Goal: Information Seeking & Learning: Learn about a topic

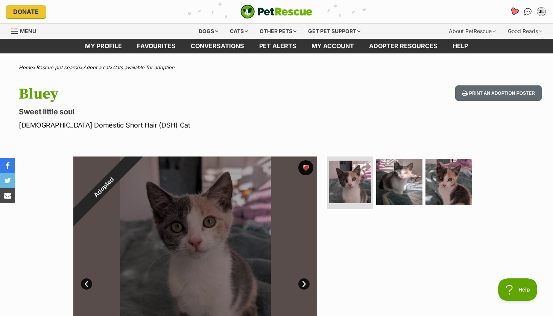
drag, startPoint x: 215, startPoint y: 33, endPoint x: 510, endPoint y: 9, distance: 296.6
click at [510, 9] on link "Favourites" at bounding box center [513, 11] width 15 height 15
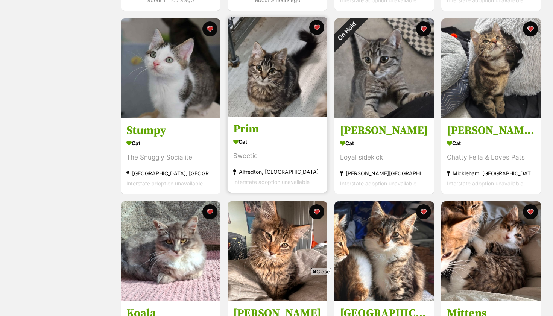
scroll to position [319, 0]
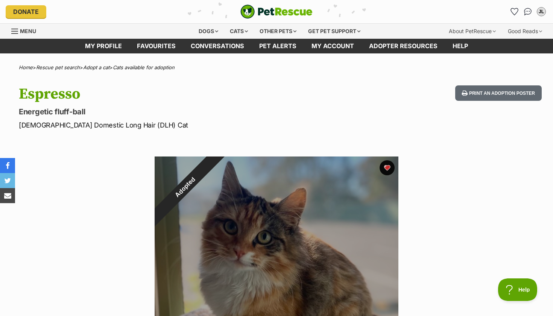
click at [215, 168] on div "Adopted" at bounding box center [185, 186] width 61 height 61
click at [215, 167] on div "Adopted" at bounding box center [185, 186] width 61 height 61
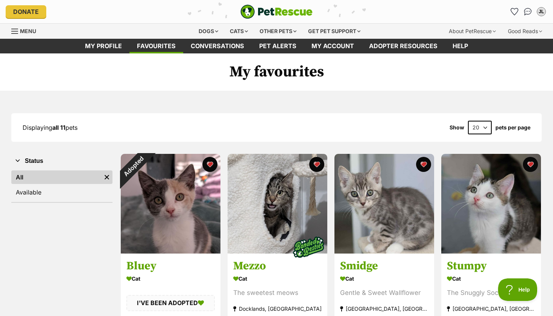
click at [146, 179] on div "Adopted" at bounding box center [133, 166] width 25 height 25
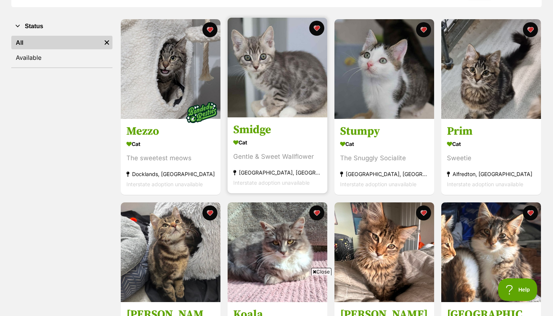
click at [292, 112] on img at bounding box center [278, 68] width 100 height 100
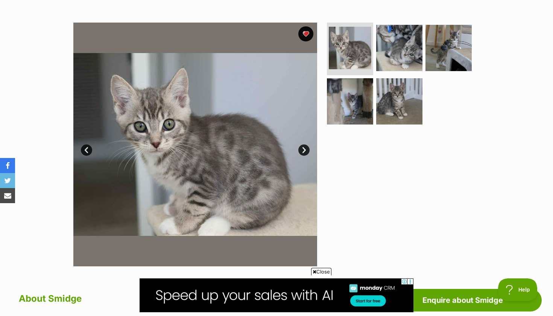
scroll to position [107, 0]
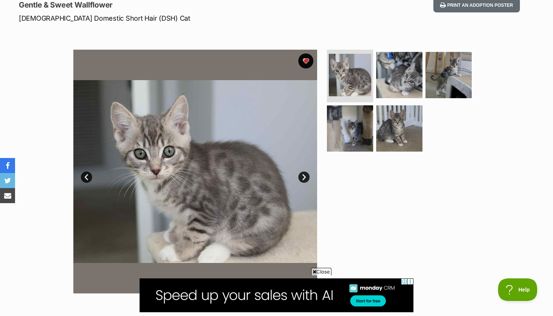
click at [383, 78] on img at bounding box center [399, 75] width 46 height 46
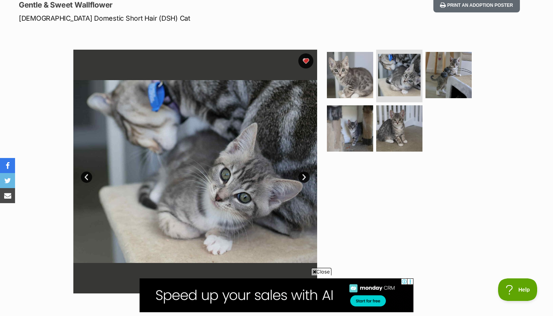
click at [446, 80] on img at bounding box center [448, 75] width 46 height 46
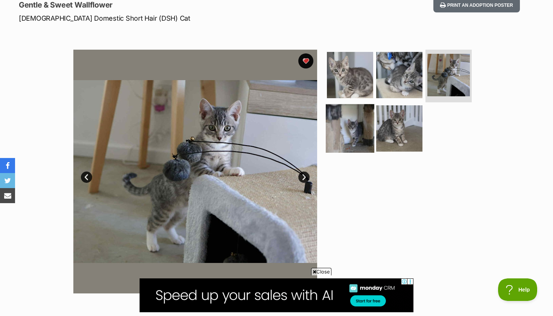
drag, startPoint x: 211, startPoint y: 200, endPoint x: 355, endPoint y: 138, distance: 157.7
click at [355, 138] on img at bounding box center [350, 128] width 49 height 49
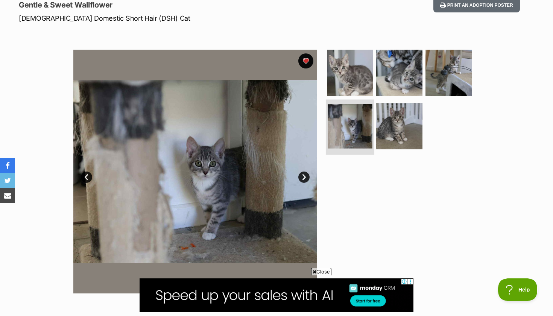
click at [386, 138] on img at bounding box center [399, 126] width 46 height 46
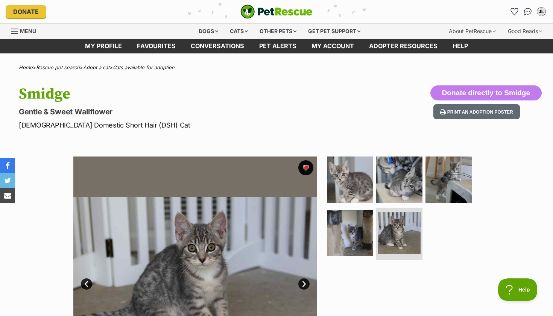
scroll to position [0, 0]
click at [511, 12] on icon "Favourites" at bounding box center [514, 12] width 8 height 8
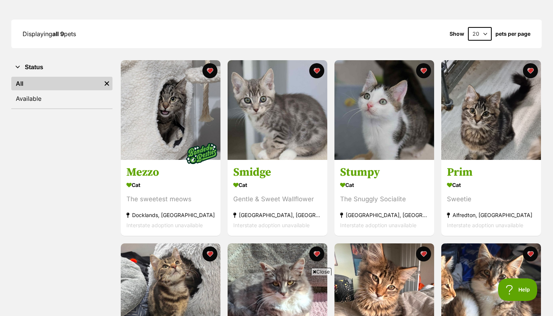
scroll to position [94, 0]
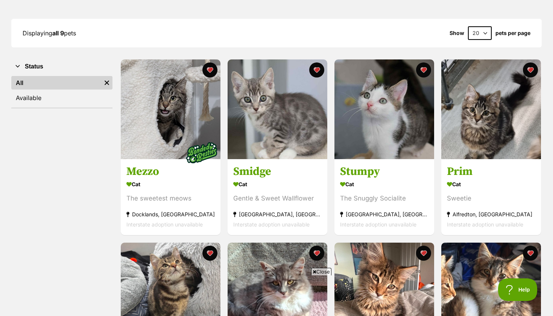
click at [419, 66] on button "favourite" at bounding box center [423, 69] width 15 height 15
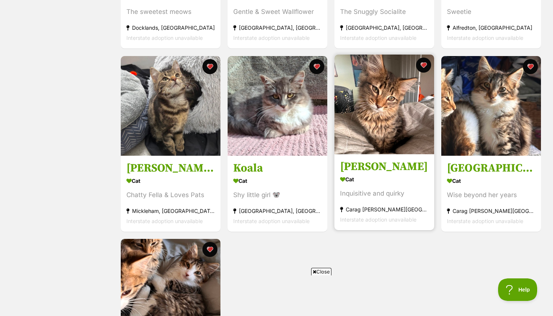
scroll to position [263, 0]
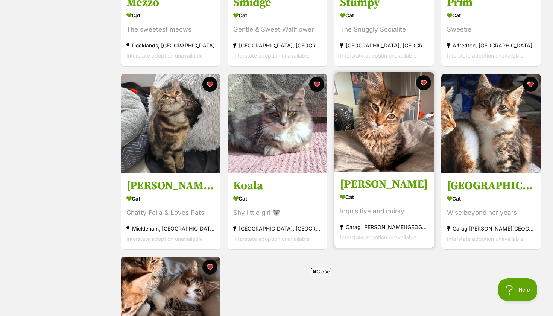
click at [317, 83] on button "favourite" at bounding box center [316, 84] width 15 height 15
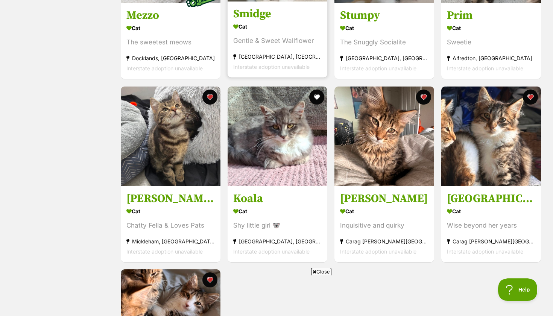
scroll to position [246, 0]
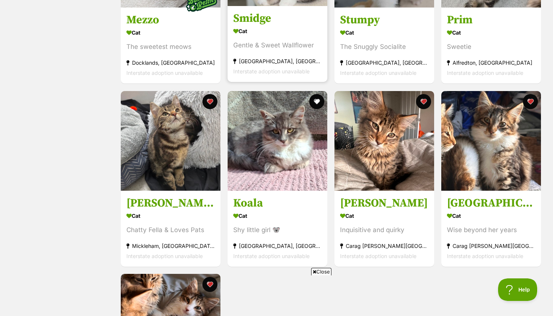
click at [362, 137] on img at bounding box center [384, 141] width 100 height 100
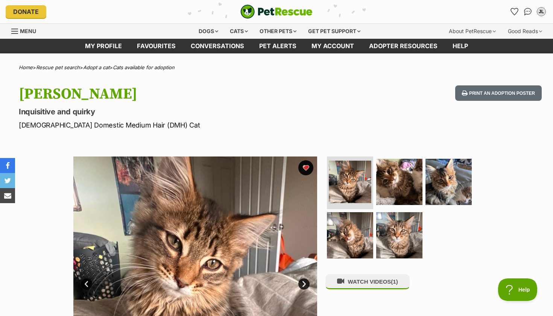
click at [513, 12] on icon "Favourites" at bounding box center [514, 11] width 7 height 7
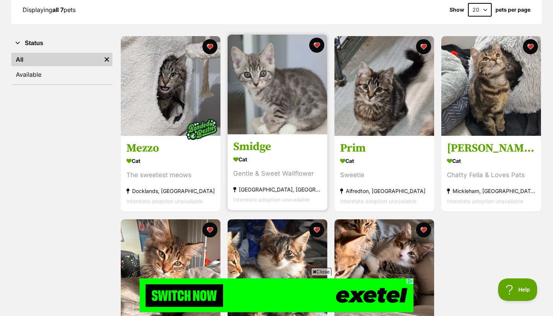
scroll to position [116, 0]
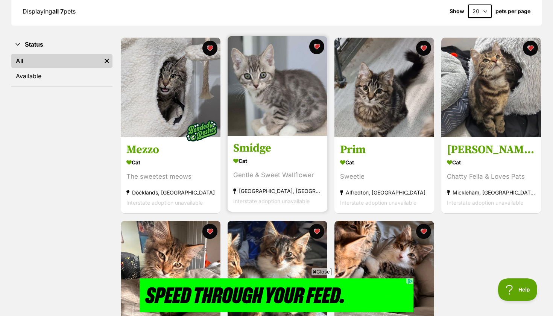
click at [193, 128] on img at bounding box center [202, 131] width 38 height 38
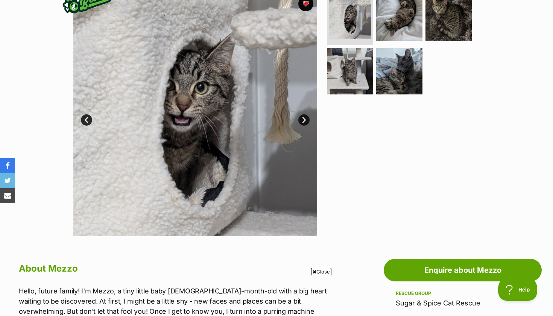
scroll to position [77, 0]
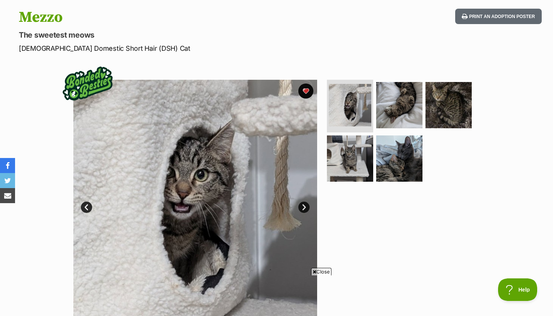
click at [389, 109] on img at bounding box center [399, 105] width 46 height 46
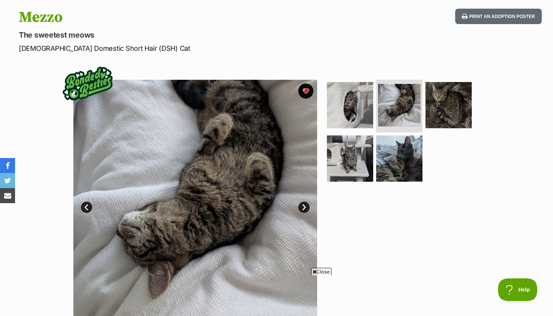
click at [432, 101] on img at bounding box center [448, 105] width 46 height 46
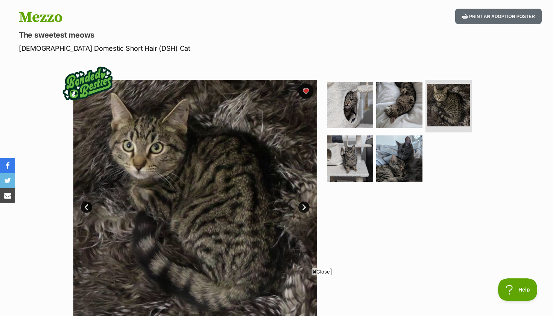
click at [410, 152] on img at bounding box center [399, 158] width 46 height 46
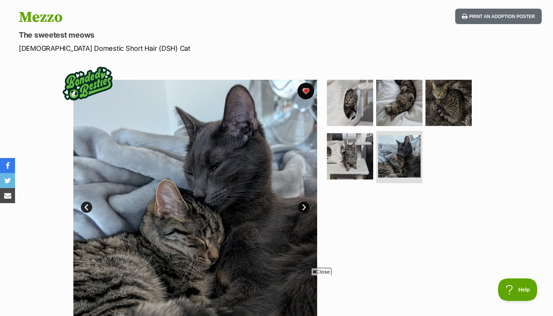
drag, startPoint x: 152, startPoint y: 143, endPoint x: 302, endPoint y: 86, distance: 160.8
click at [302, 86] on button "favourite" at bounding box center [305, 91] width 17 height 17
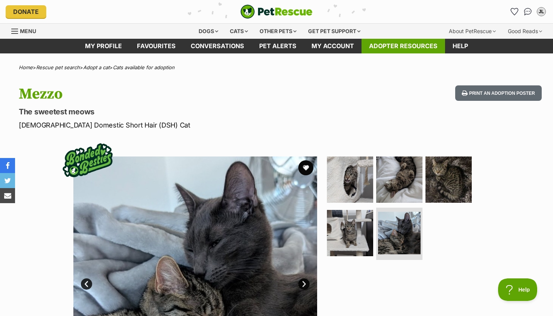
scroll to position [0, 0]
click at [512, 12] on icon "Favourites" at bounding box center [514, 11] width 7 height 7
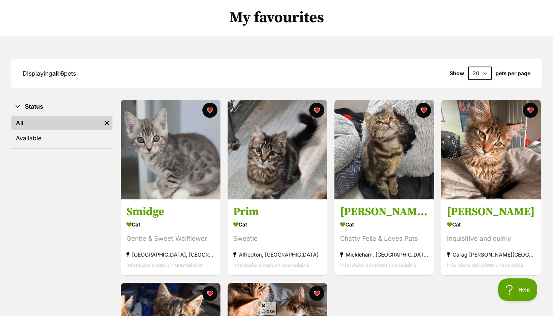
scroll to position [62, 0]
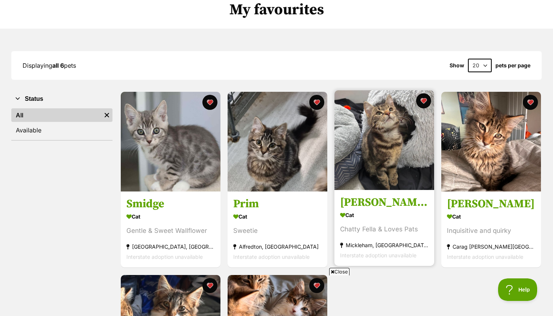
click at [282, 151] on img at bounding box center [278, 142] width 100 height 100
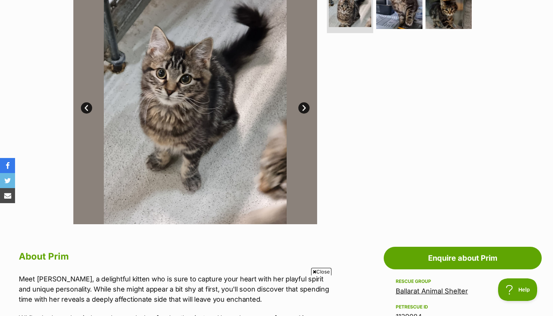
scroll to position [142, 0]
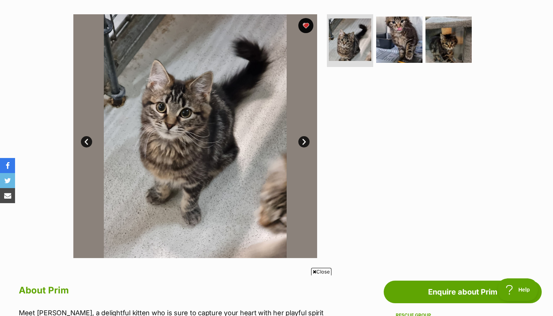
click at [392, 28] on img at bounding box center [399, 40] width 46 height 46
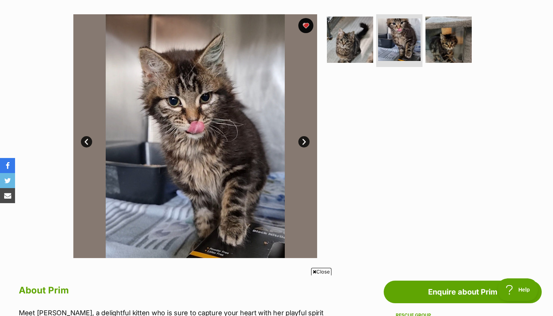
click at [444, 41] on img at bounding box center [448, 40] width 46 height 46
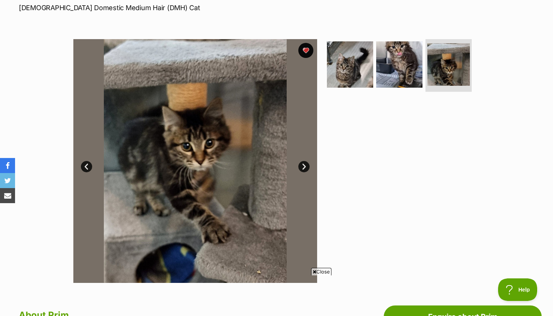
scroll to position [107, 0]
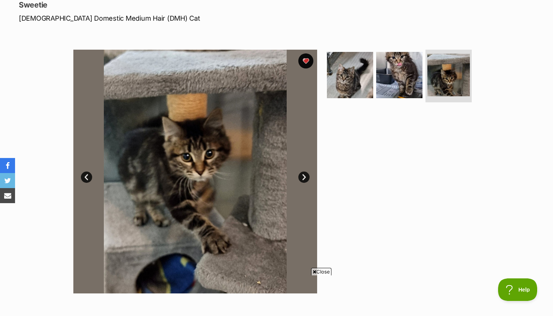
click at [355, 80] on img at bounding box center [350, 75] width 46 height 46
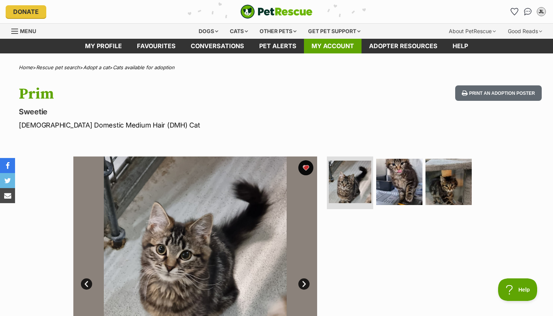
scroll to position [0, 0]
click at [515, 11] on icon "Favourites" at bounding box center [514, 11] width 7 height 7
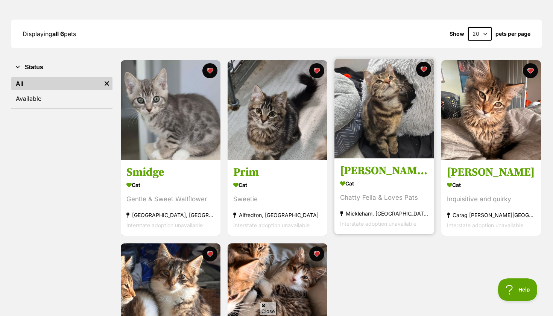
click at [359, 149] on img at bounding box center [384, 109] width 100 height 100
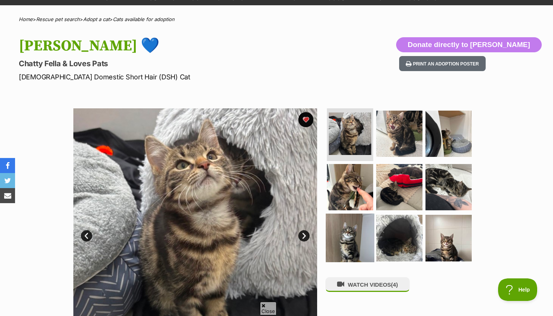
click at [401, 119] on img at bounding box center [399, 134] width 46 height 46
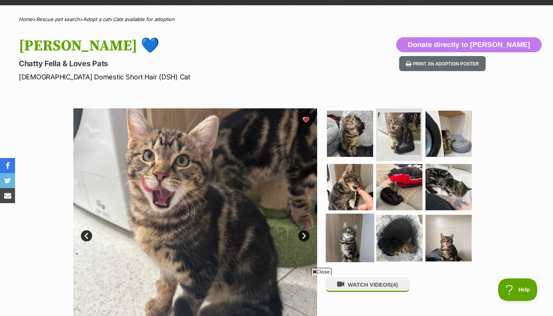
click at [349, 181] on img at bounding box center [350, 187] width 46 height 46
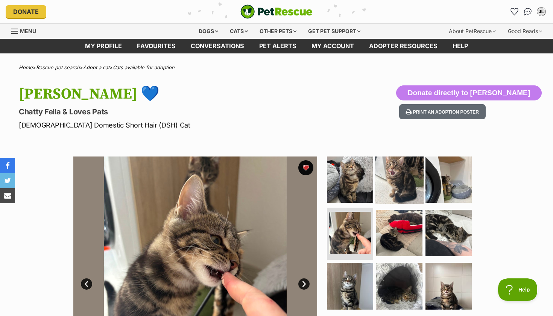
click at [432, 229] on img at bounding box center [448, 233] width 46 height 46
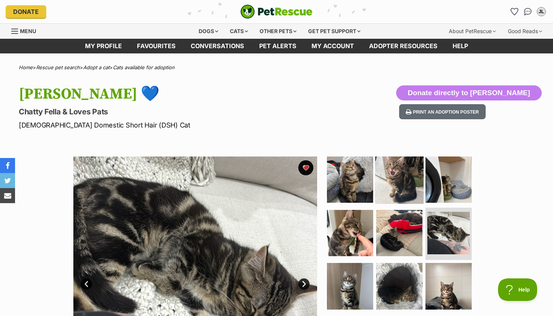
click at [462, 280] on img at bounding box center [448, 286] width 46 height 46
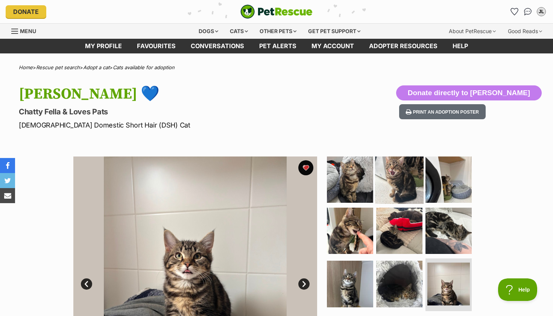
click at [300, 166] on button "favourite" at bounding box center [305, 167] width 15 height 15
click at [511, 9] on icon "Favourites" at bounding box center [514, 12] width 8 height 8
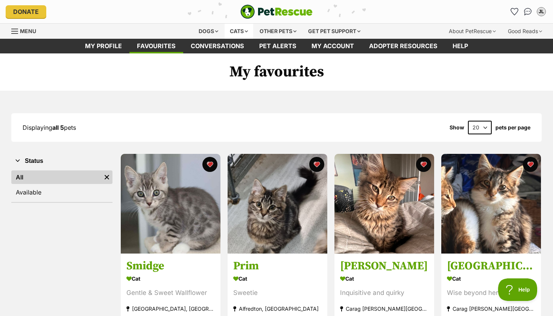
drag, startPoint x: 364, startPoint y: 106, endPoint x: 229, endPoint y: 30, distance: 155.1
click at [229, 30] on div "Cats" at bounding box center [239, 31] width 29 height 15
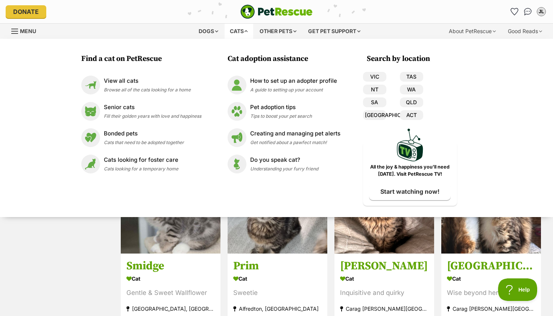
click at [156, 90] on span "Browse all of the cats looking for a home" at bounding box center [147, 90] width 87 height 6
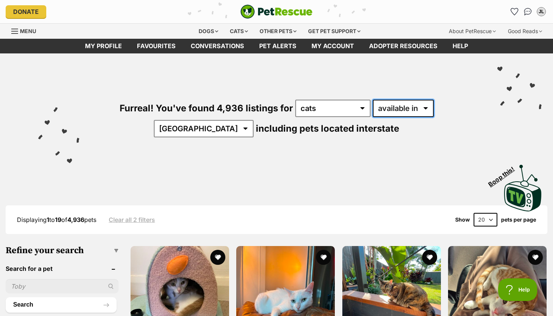
select select "disabled"
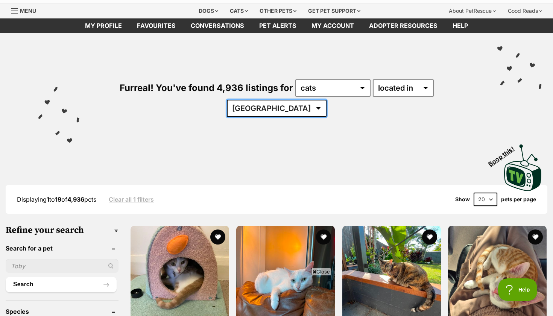
select select "VIC"
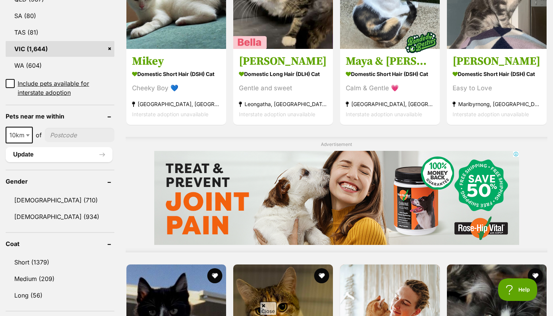
click at [59, 128] on input"] "postcode" at bounding box center [80, 135] width 70 height 14
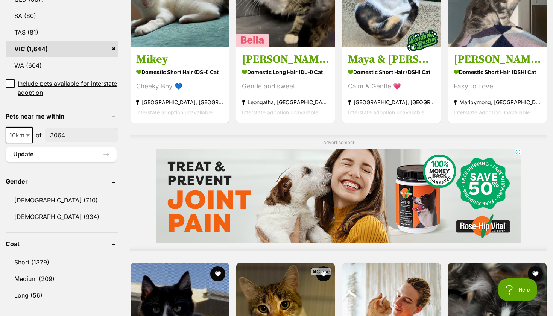
type input"] "3064"
click at [25, 127] on span at bounding box center [29, 135] width 8 height 17
click at [27, 134] on b at bounding box center [28, 135] width 4 height 2
click at [50, 147] on button "Update" at bounding box center [61, 154] width 111 height 15
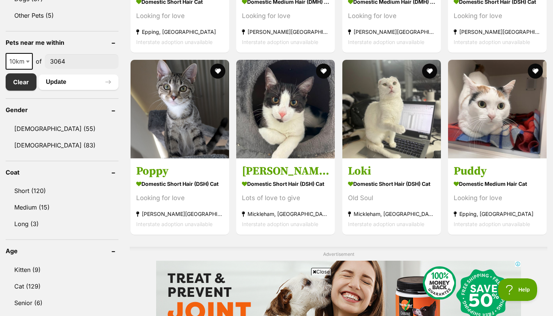
scroll to position [401, 0]
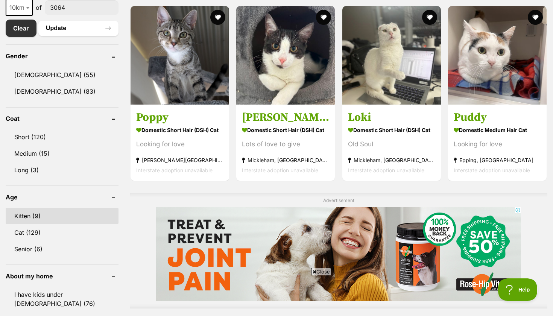
click at [56, 218] on link "Kitten (9)" at bounding box center [62, 216] width 113 height 16
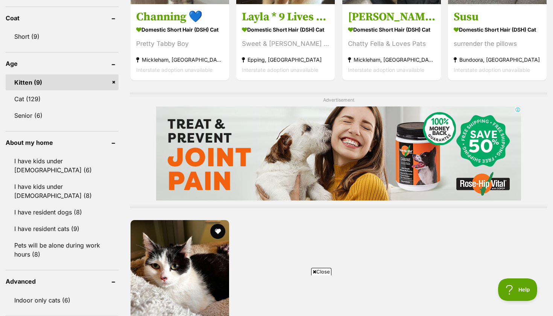
scroll to position [487, 0]
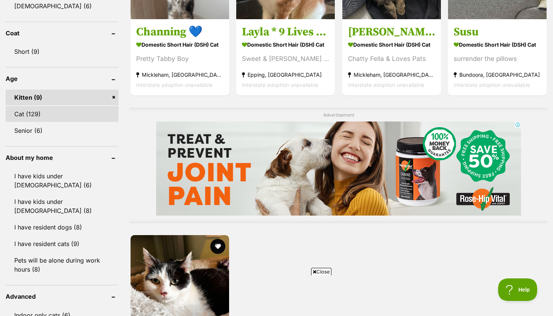
click at [75, 116] on link "Cat (129)" at bounding box center [62, 114] width 113 height 16
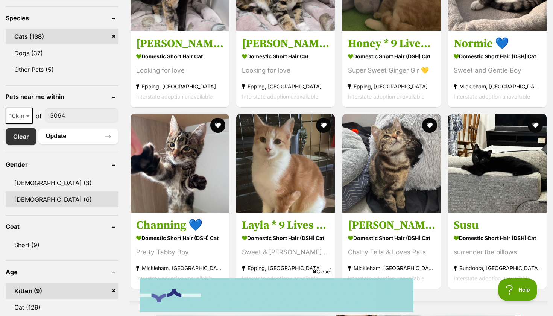
click at [42, 200] on link "[DEMOGRAPHIC_DATA] (6)" at bounding box center [62, 199] width 113 height 16
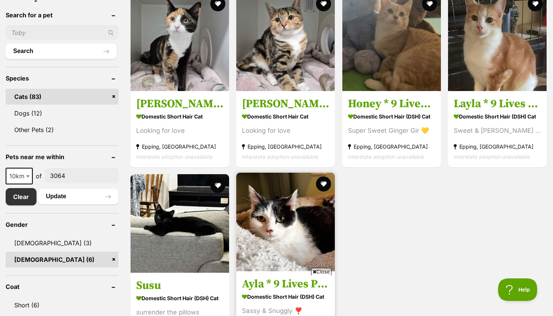
scroll to position [253, 0]
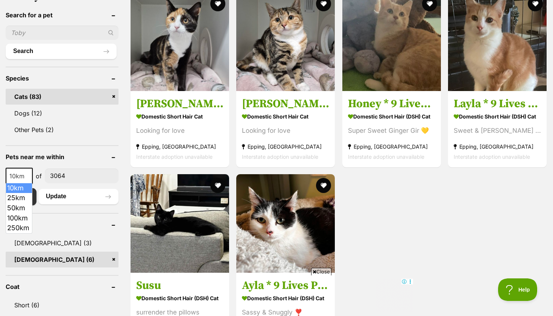
click at [24, 174] on span "10km" at bounding box center [19, 176] width 26 height 11
select select "25"
click at [71, 197] on button "Update" at bounding box center [78, 196] width 80 height 15
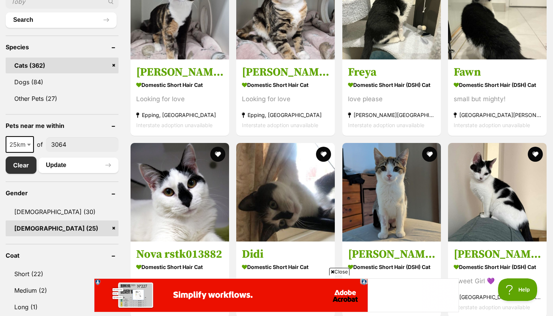
scroll to position [298, 0]
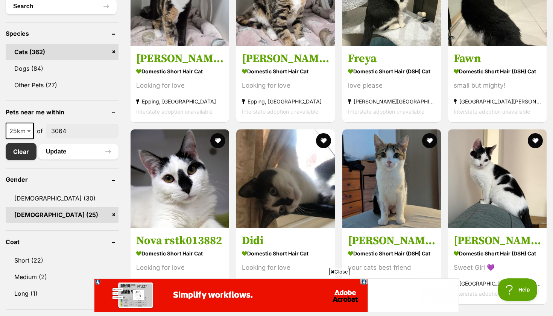
click at [114, 213] on link "[DEMOGRAPHIC_DATA] (25)" at bounding box center [62, 215] width 113 height 16
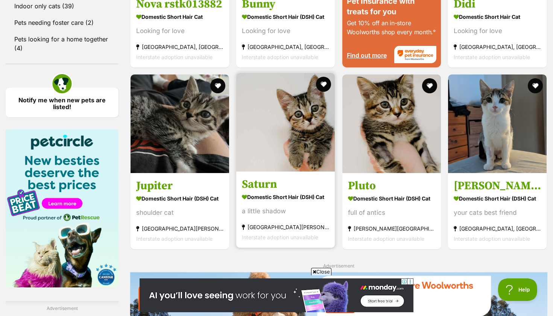
scroll to position [852, 0]
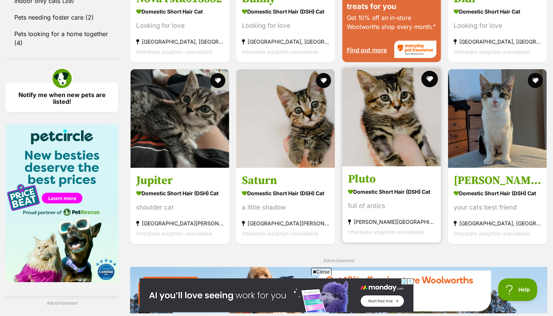
click at [433, 78] on button "favourite" at bounding box center [429, 79] width 17 height 17
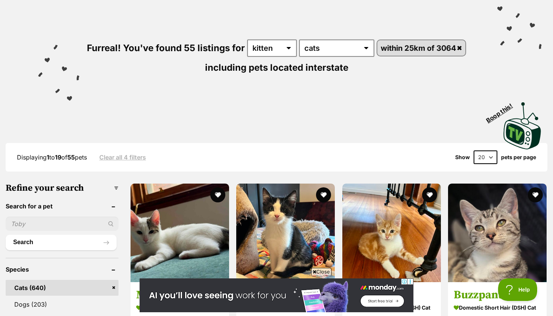
scroll to position [60, 0]
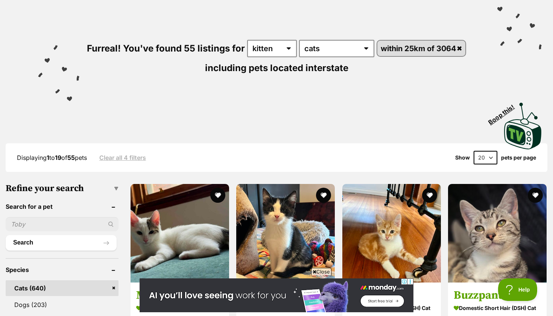
select select "60"
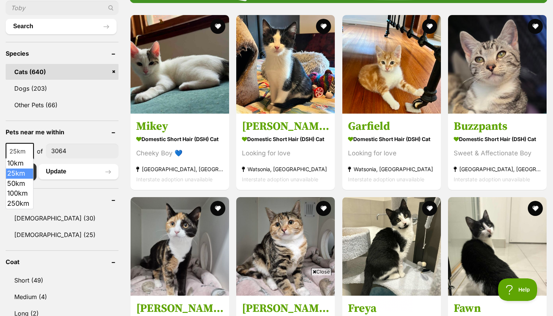
click at [31, 149] on span at bounding box center [30, 151] width 8 height 17
select select "50"
click at [81, 172] on button "Update" at bounding box center [78, 171] width 80 height 15
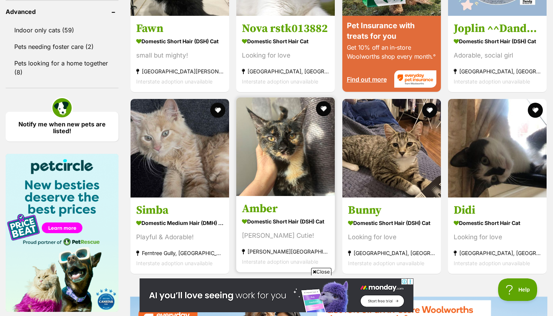
scroll to position [824, 0]
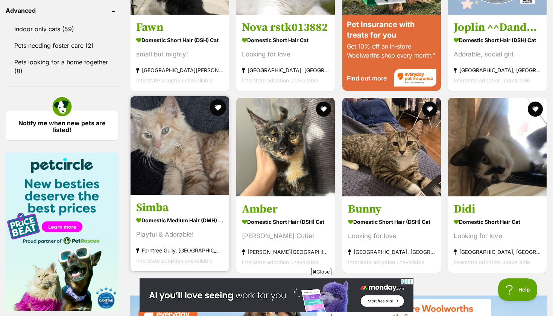
click at [216, 109] on button "favourite" at bounding box center [217, 107] width 17 height 17
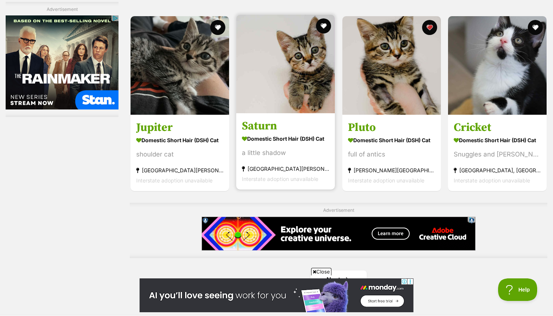
scroll to position [1167, 0]
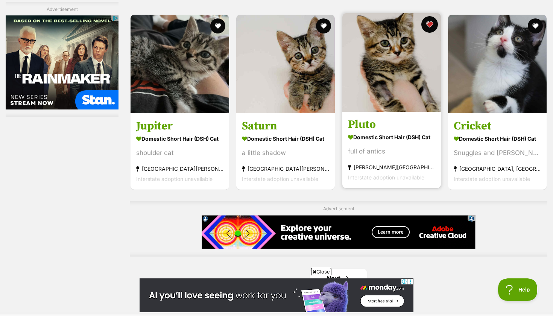
click at [429, 20] on button "favourite" at bounding box center [429, 24] width 17 height 17
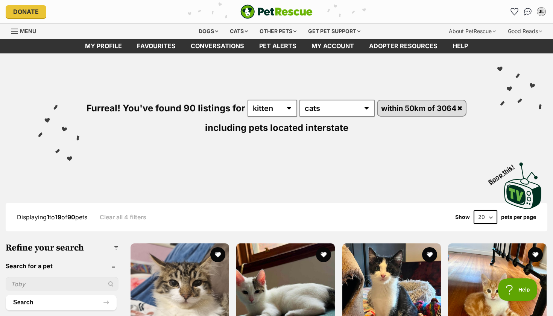
scroll to position [0, 0]
select select "60"
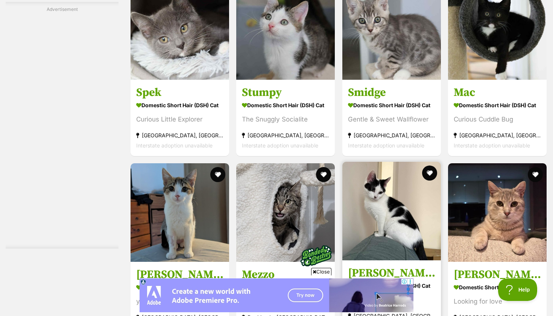
scroll to position [1513, 0]
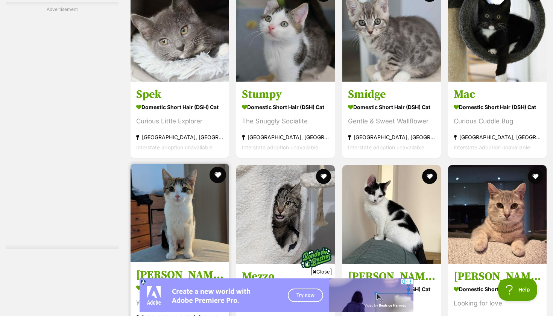
click at [221, 170] on button "favourite" at bounding box center [217, 175] width 17 height 17
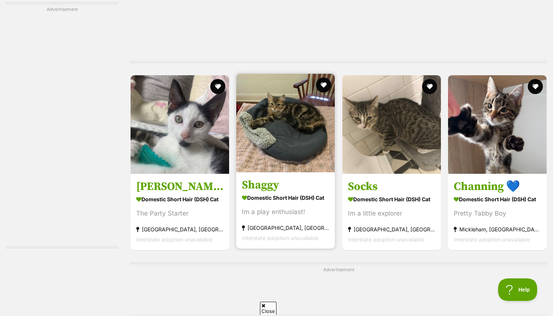
scroll to position [0, 0]
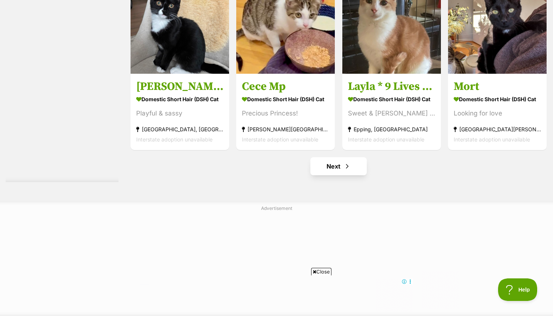
click at [319, 164] on link "Next" at bounding box center [338, 166] width 56 height 18
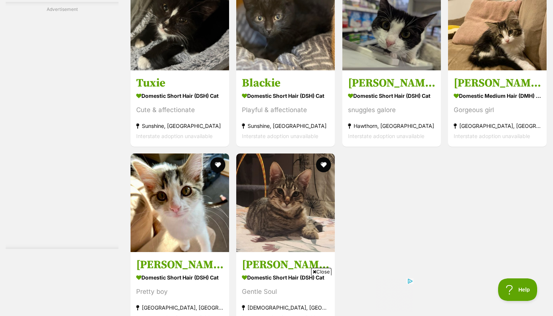
scroll to position [1674, 0]
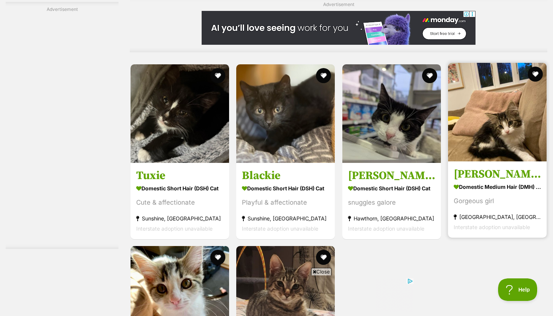
click at [490, 114] on img at bounding box center [497, 112] width 99 height 99
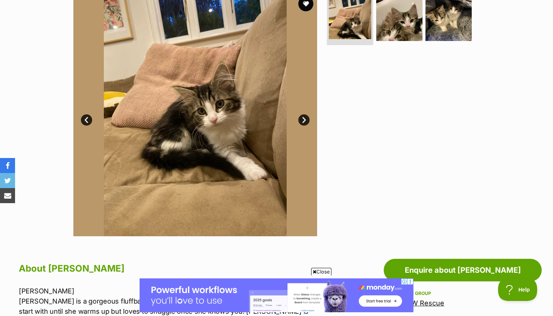
scroll to position [118, 0]
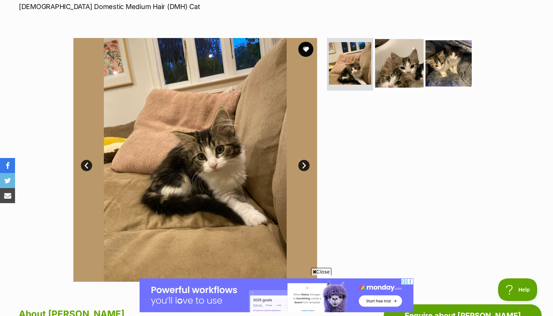
click at [388, 61] on img at bounding box center [399, 63] width 49 height 49
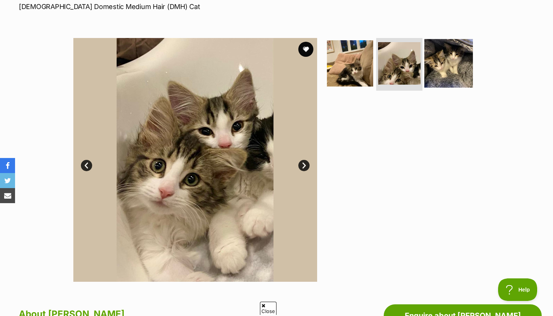
click at [431, 68] on img at bounding box center [448, 63] width 49 height 49
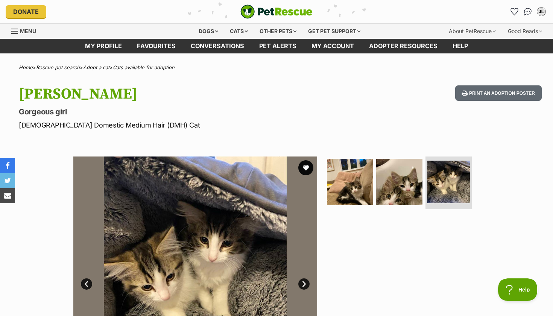
scroll to position [0, 0]
click at [347, 169] on img at bounding box center [350, 182] width 49 height 49
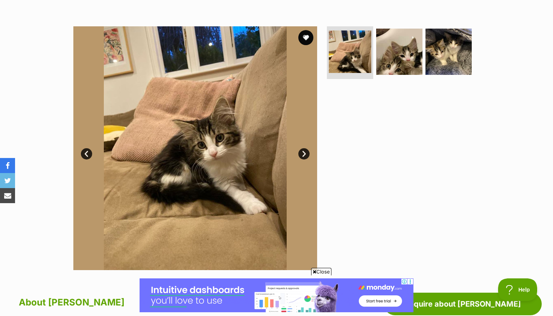
scroll to position [55, 0]
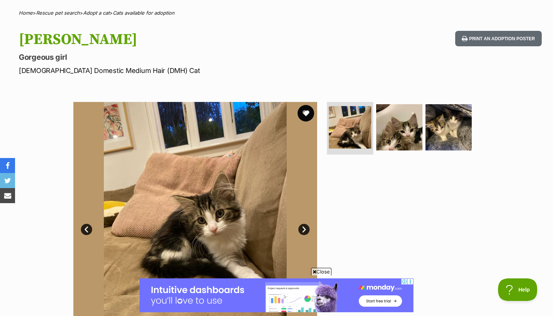
click at [302, 112] on button "favourite" at bounding box center [305, 113] width 17 height 17
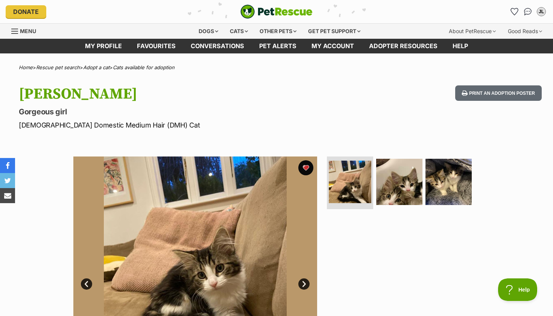
scroll to position [0, 0]
click at [231, 30] on div "Cats" at bounding box center [239, 31] width 29 height 15
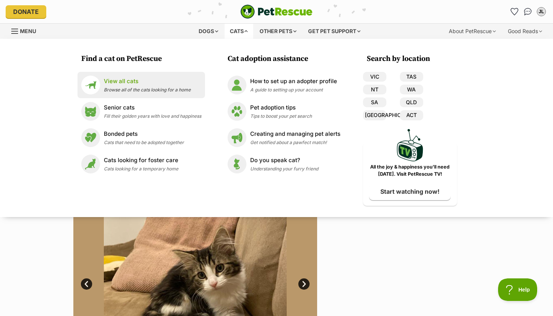
click at [142, 90] on span "Browse all of the cats looking for a home" at bounding box center [147, 90] width 87 height 6
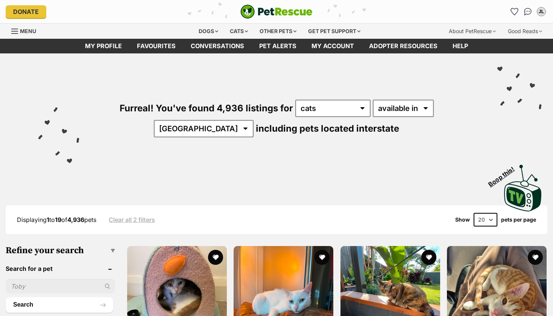
click at [46, 284] on input "text" at bounding box center [60, 286] width 109 height 14
type input "Dom"
click at [46, 302] on button "Search" at bounding box center [60, 304] width 108 height 15
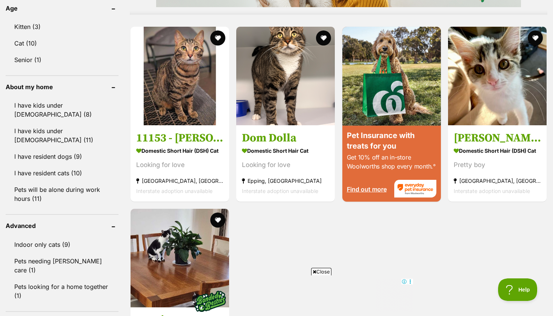
scroll to position [763, 0]
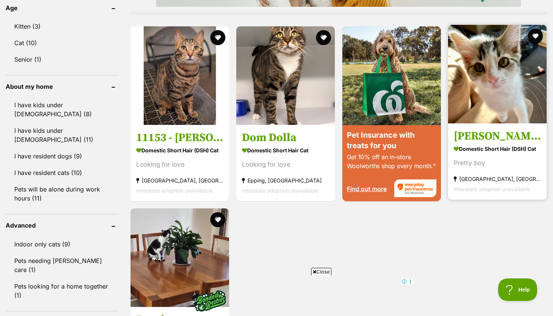
click at [496, 105] on img at bounding box center [497, 74] width 99 height 99
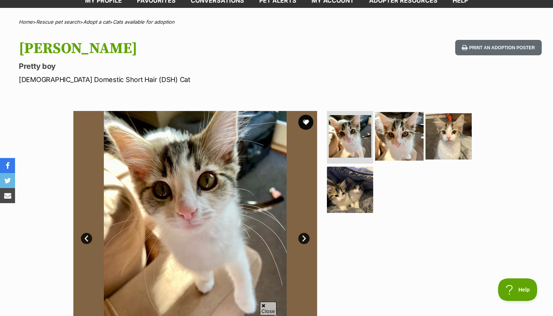
click at [401, 135] on img at bounding box center [399, 136] width 49 height 49
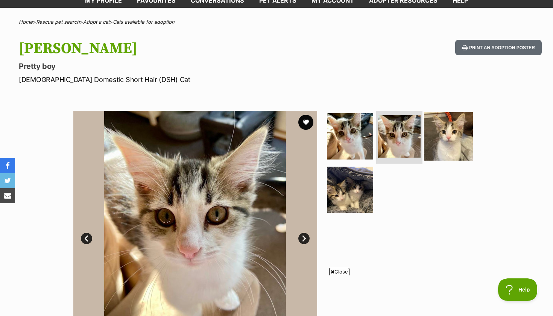
click at [458, 135] on img at bounding box center [448, 136] width 49 height 49
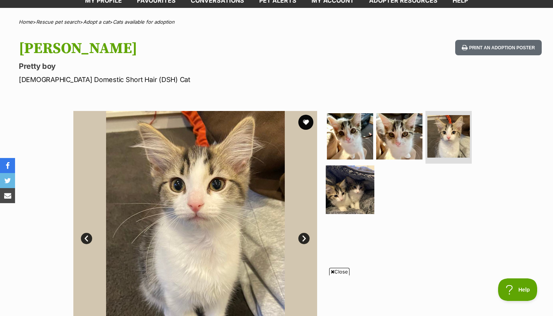
click at [369, 183] on img at bounding box center [350, 189] width 49 height 49
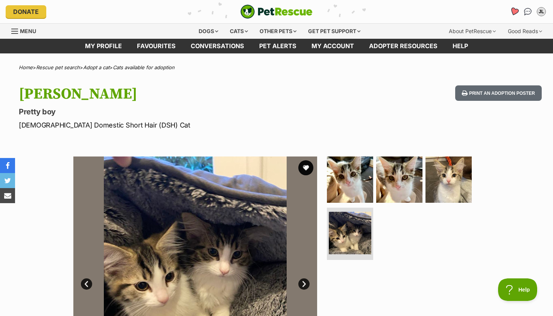
click at [511, 15] on link "Favourites" at bounding box center [513, 11] width 15 height 15
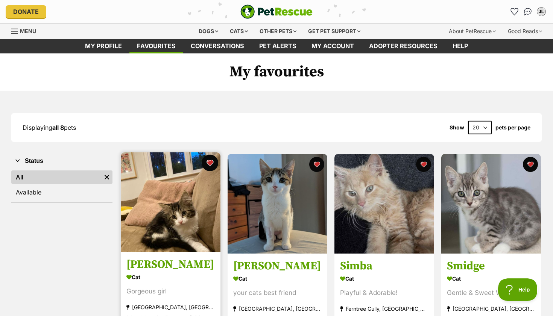
click at [208, 166] on button "favourite" at bounding box center [210, 163] width 17 height 17
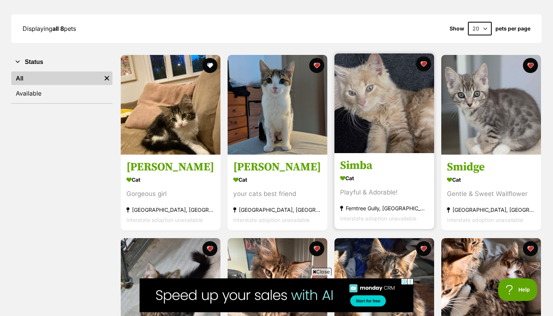
scroll to position [99, 0]
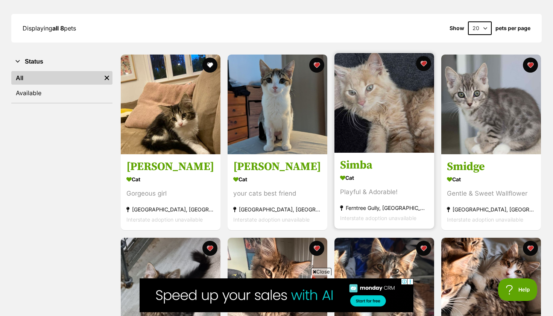
click at [370, 127] on img at bounding box center [384, 103] width 100 height 100
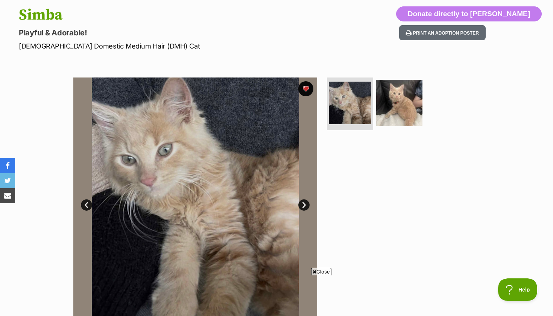
scroll to position [80, 0]
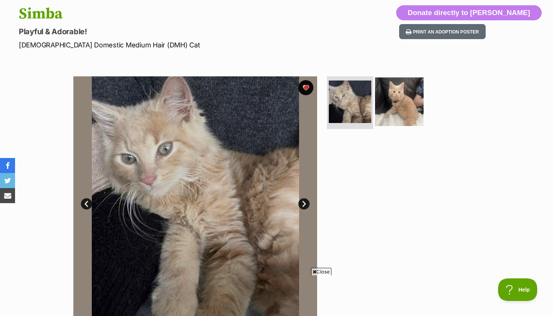
click at [394, 100] on img at bounding box center [399, 101] width 49 height 49
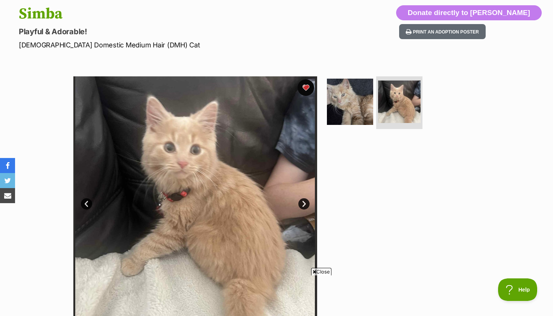
click at [308, 87] on button "favourite" at bounding box center [305, 87] width 17 height 17
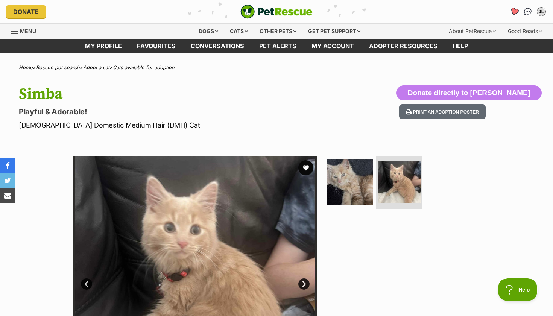
scroll to position [0, 0]
click at [511, 12] on icon "Favourites" at bounding box center [514, 12] width 10 height 10
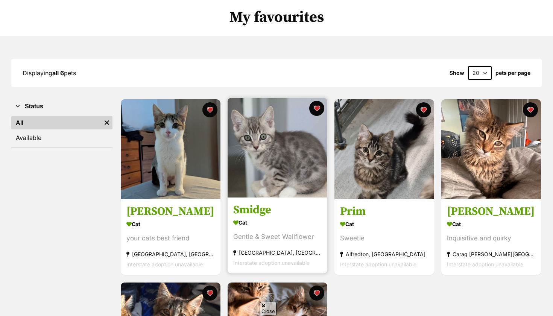
scroll to position [55, 0]
click at [282, 188] on img at bounding box center [278, 148] width 100 height 100
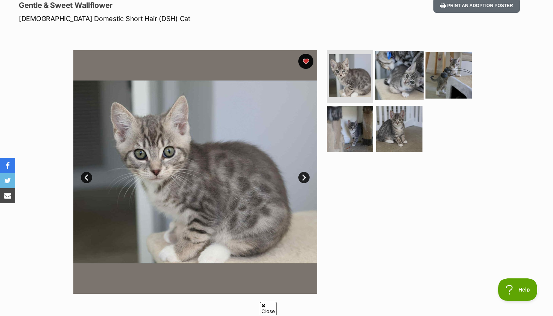
click at [404, 82] on img at bounding box center [399, 75] width 49 height 49
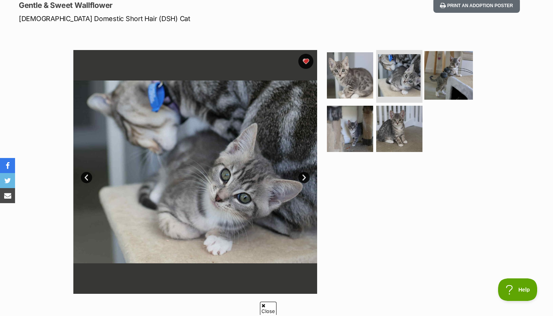
click at [446, 77] on img at bounding box center [448, 75] width 49 height 49
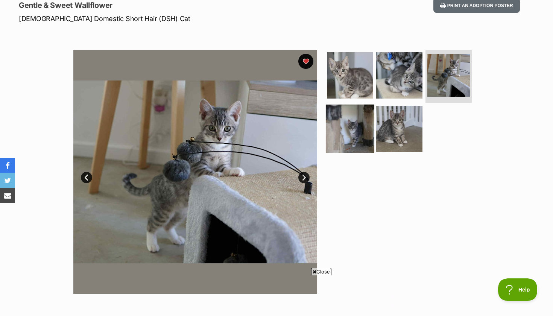
click at [360, 119] on img at bounding box center [350, 128] width 49 height 49
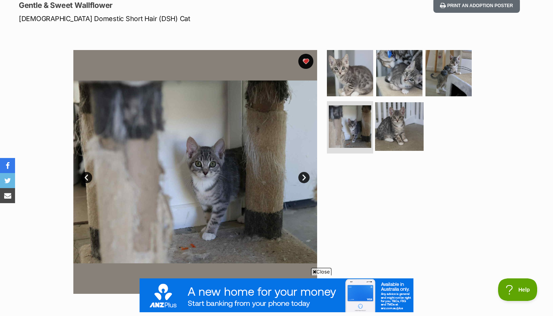
click at [395, 120] on img at bounding box center [399, 126] width 49 height 49
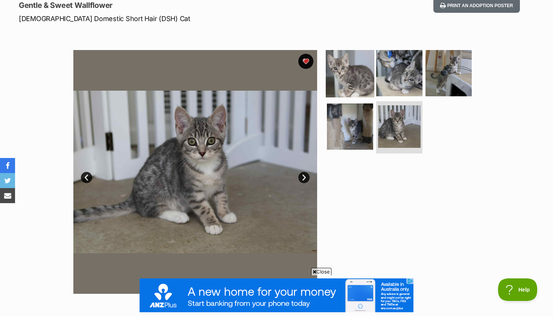
click at [344, 70] on img at bounding box center [350, 73] width 49 height 49
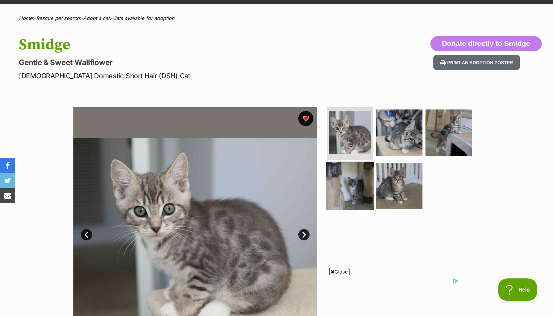
scroll to position [41, 0]
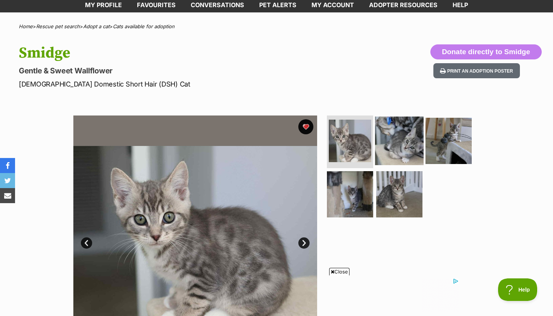
click at [401, 153] on img at bounding box center [399, 141] width 49 height 49
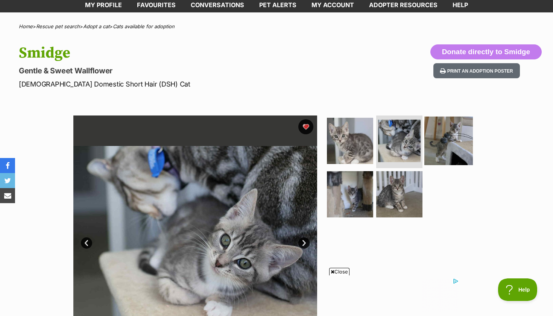
click at [443, 140] on img at bounding box center [448, 141] width 49 height 49
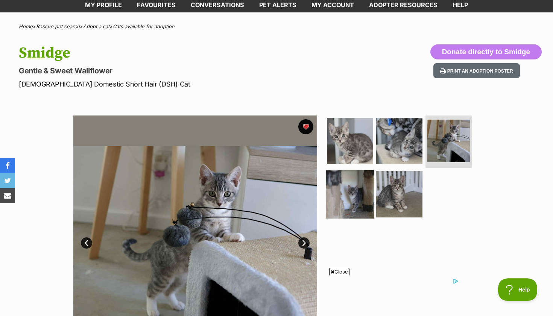
click at [369, 177] on img at bounding box center [350, 194] width 49 height 49
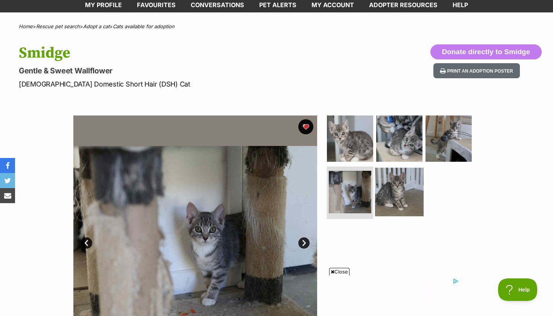
click at [390, 179] on img at bounding box center [399, 191] width 49 height 49
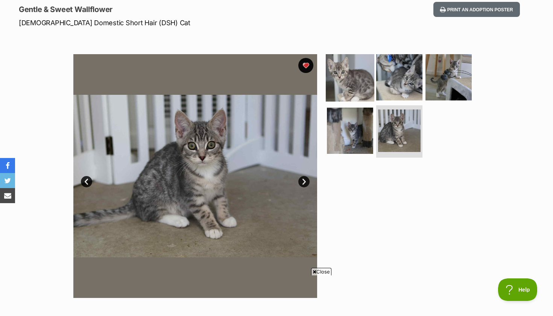
scroll to position [0, 0]
click at [347, 85] on img at bounding box center [350, 77] width 49 height 49
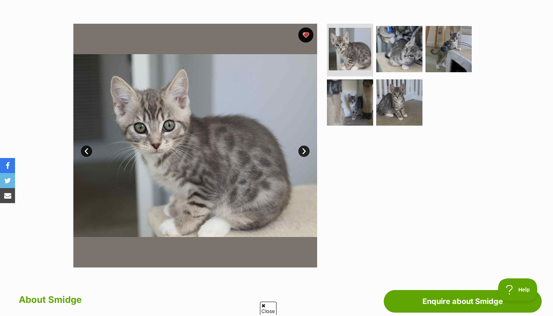
scroll to position [150, 0]
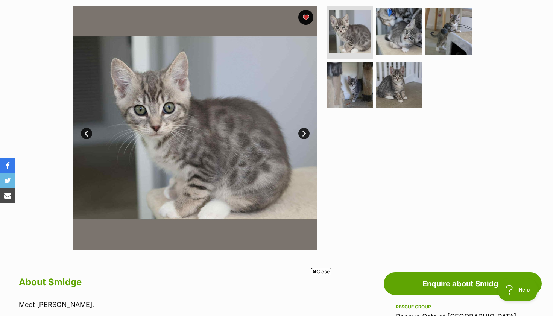
click at [304, 130] on link "Next" at bounding box center [303, 133] width 11 height 11
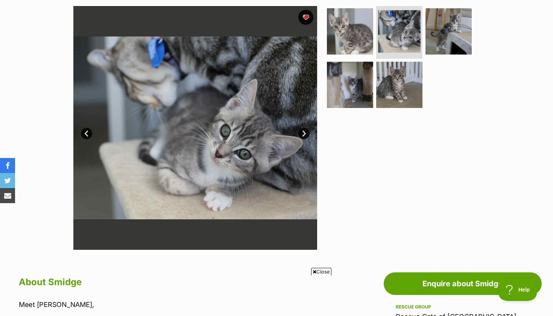
click at [304, 130] on link "Next" at bounding box center [303, 133] width 11 height 11
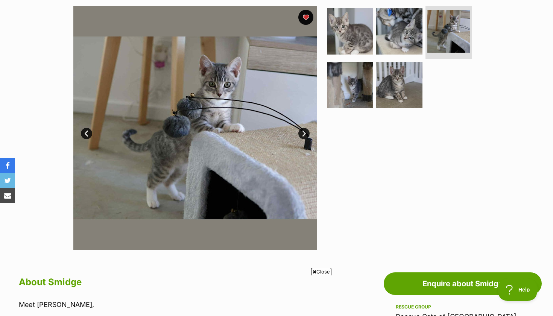
click at [304, 130] on link "Next" at bounding box center [303, 133] width 11 height 11
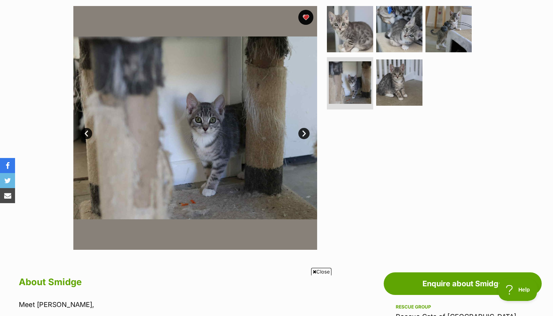
click at [304, 130] on link "Next" at bounding box center [303, 133] width 11 height 11
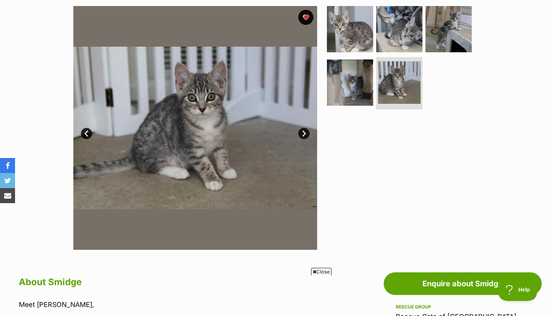
click at [304, 130] on link "Next" at bounding box center [303, 133] width 11 height 11
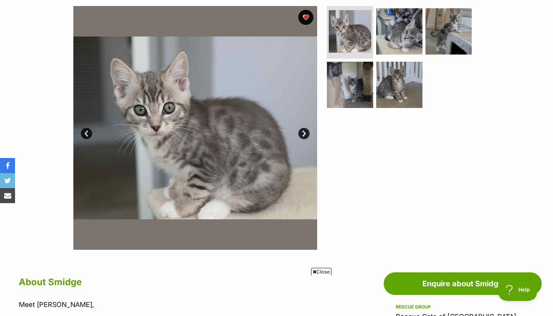
click at [304, 130] on link "Next" at bounding box center [303, 133] width 11 height 11
